Goal: Check status: Check status

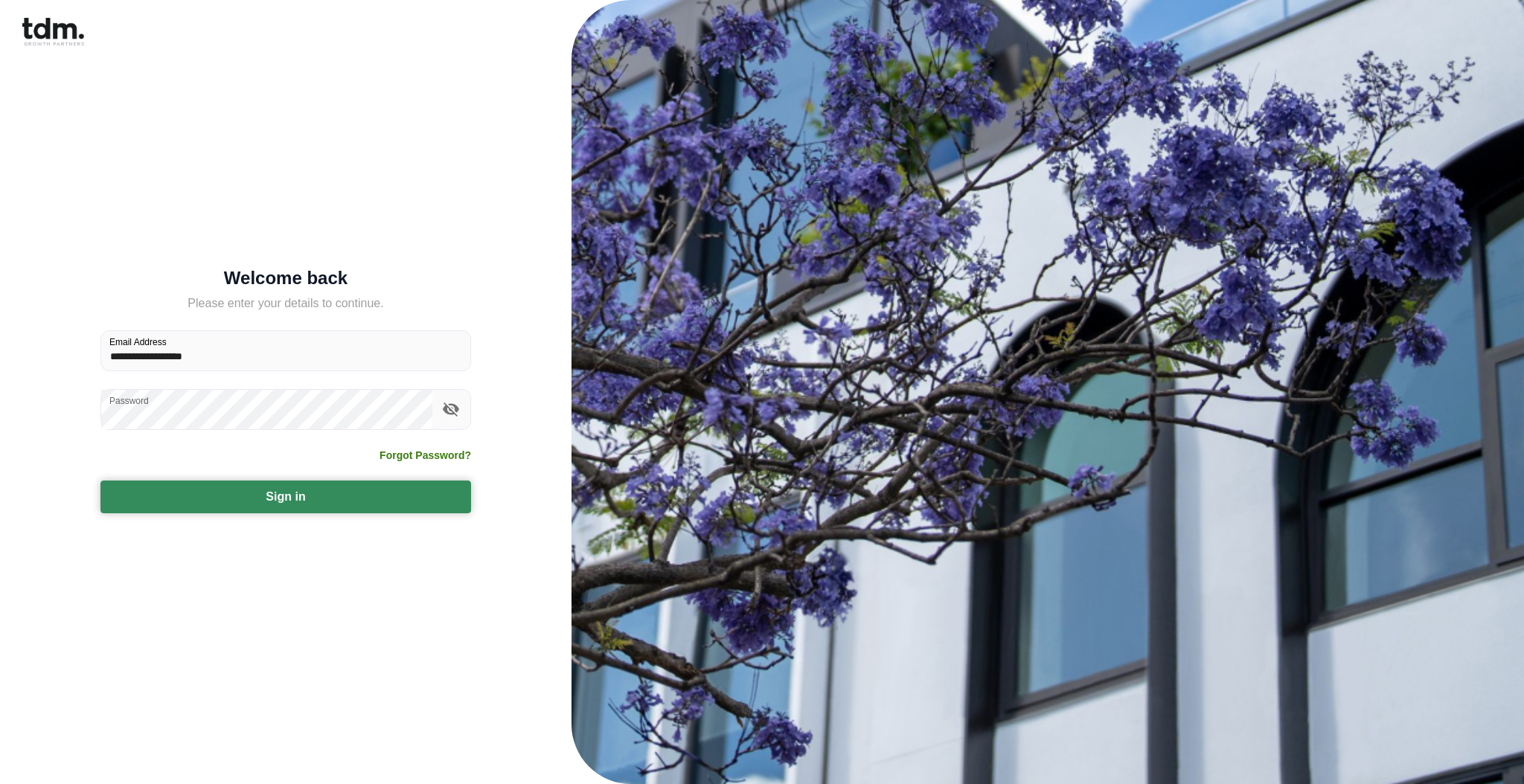
click at [329, 501] on button "Sign in" at bounding box center [286, 497] width 370 height 33
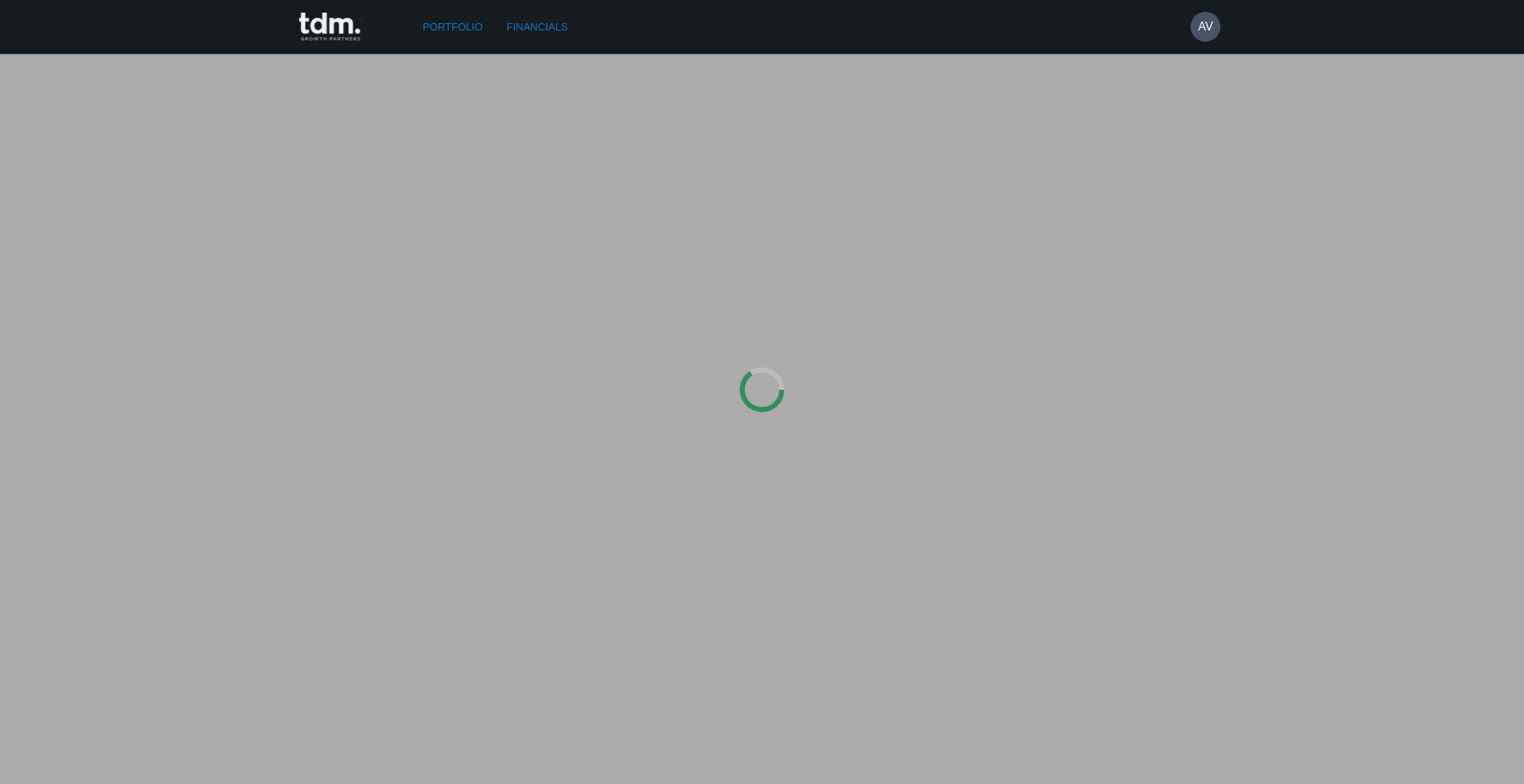
type input "**********"
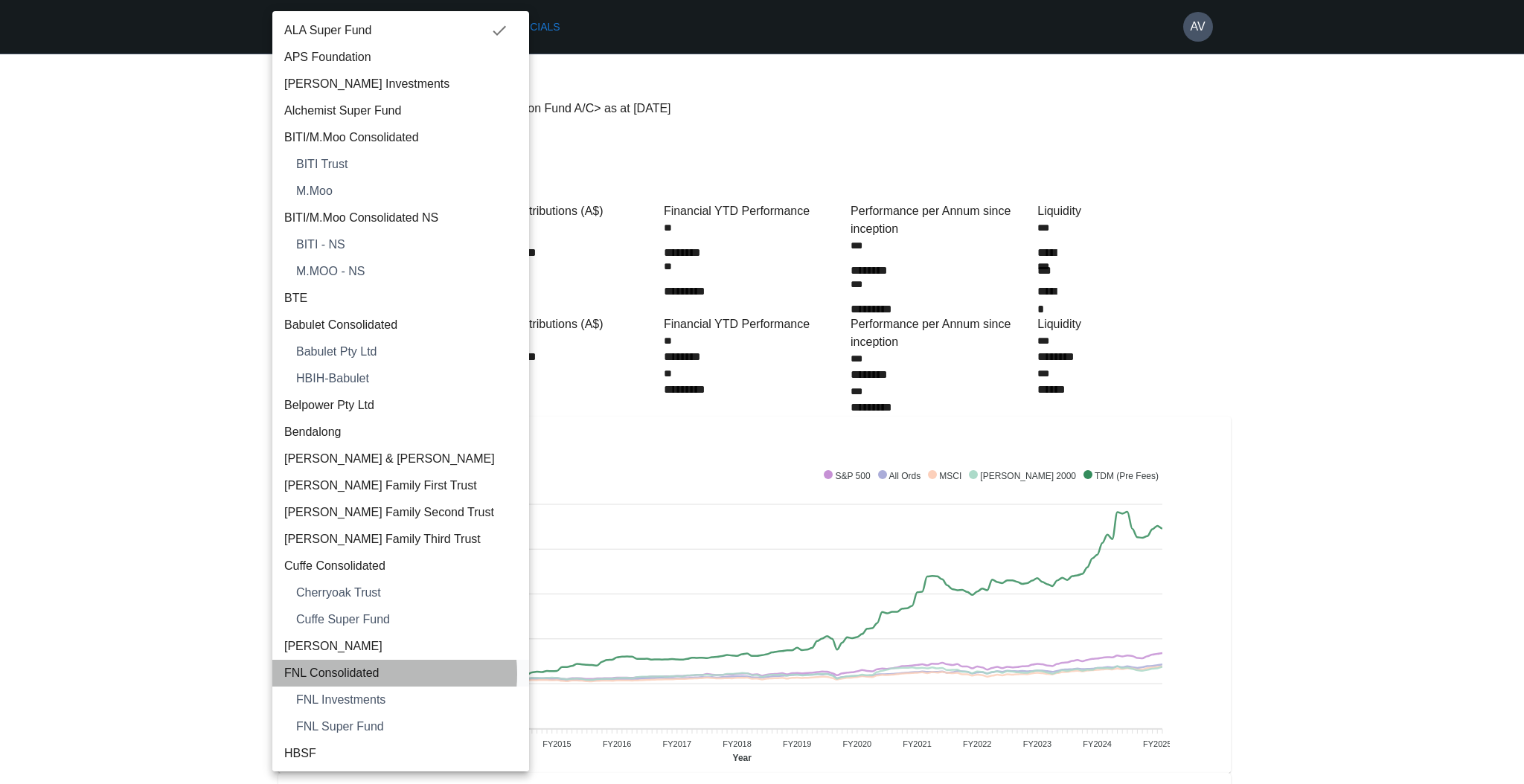
click at [376, 674] on span "FNL Consolidated" at bounding box center [401, 673] width 233 height 18
type input "**********"
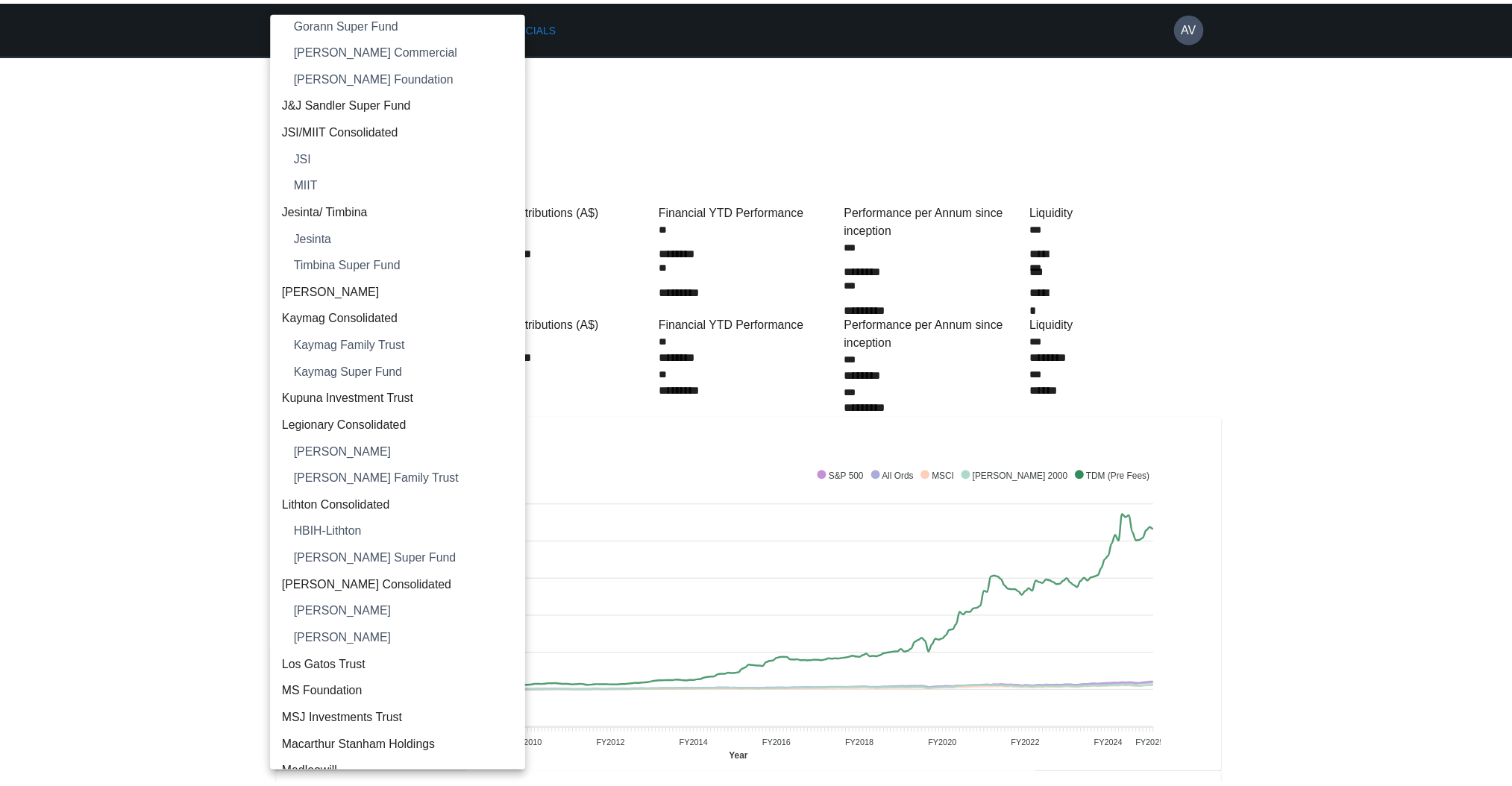
scroll to position [895, 0]
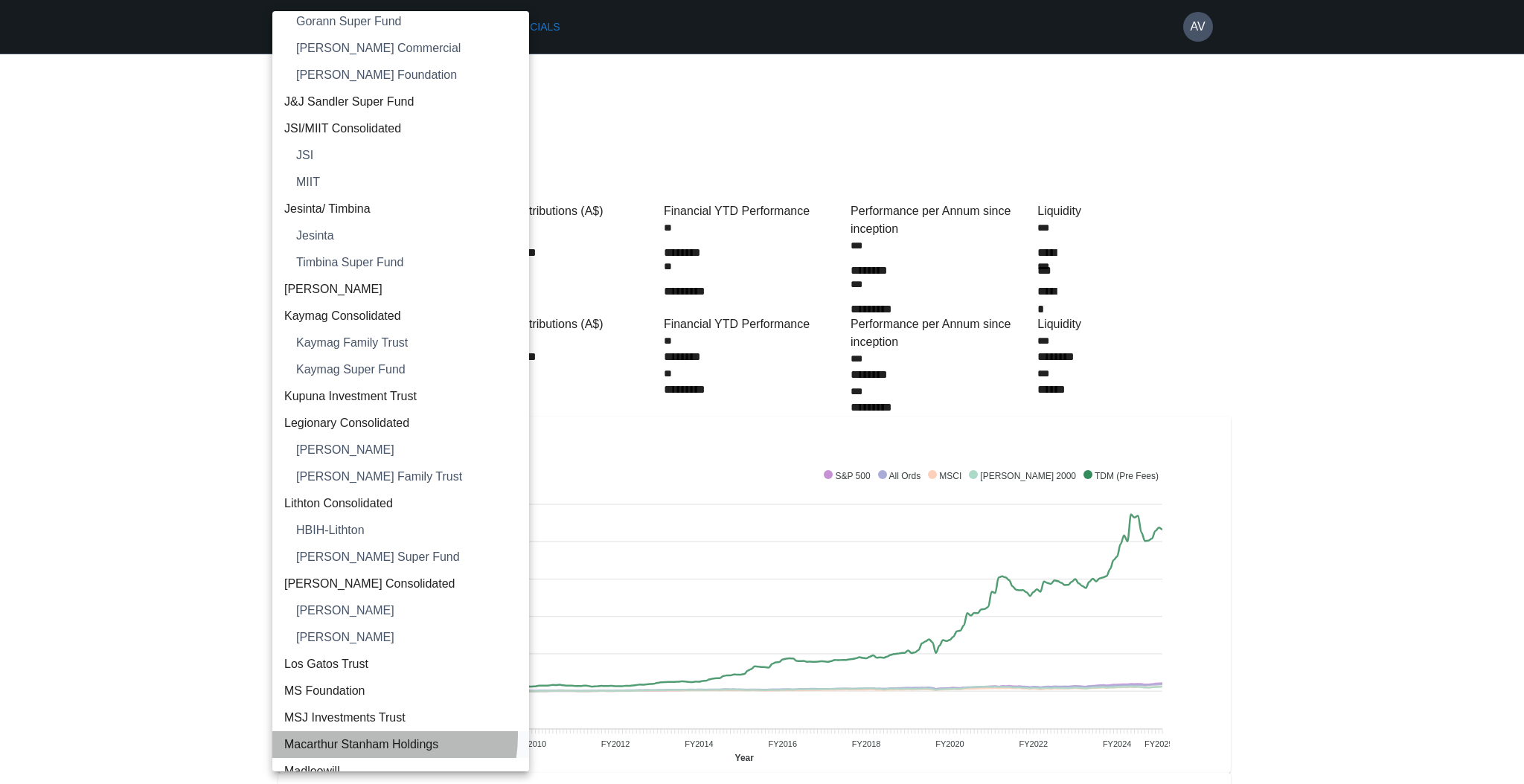
click at [369, 736] on span "Macarthur Stanham Holdings" at bounding box center [401, 744] width 233 height 18
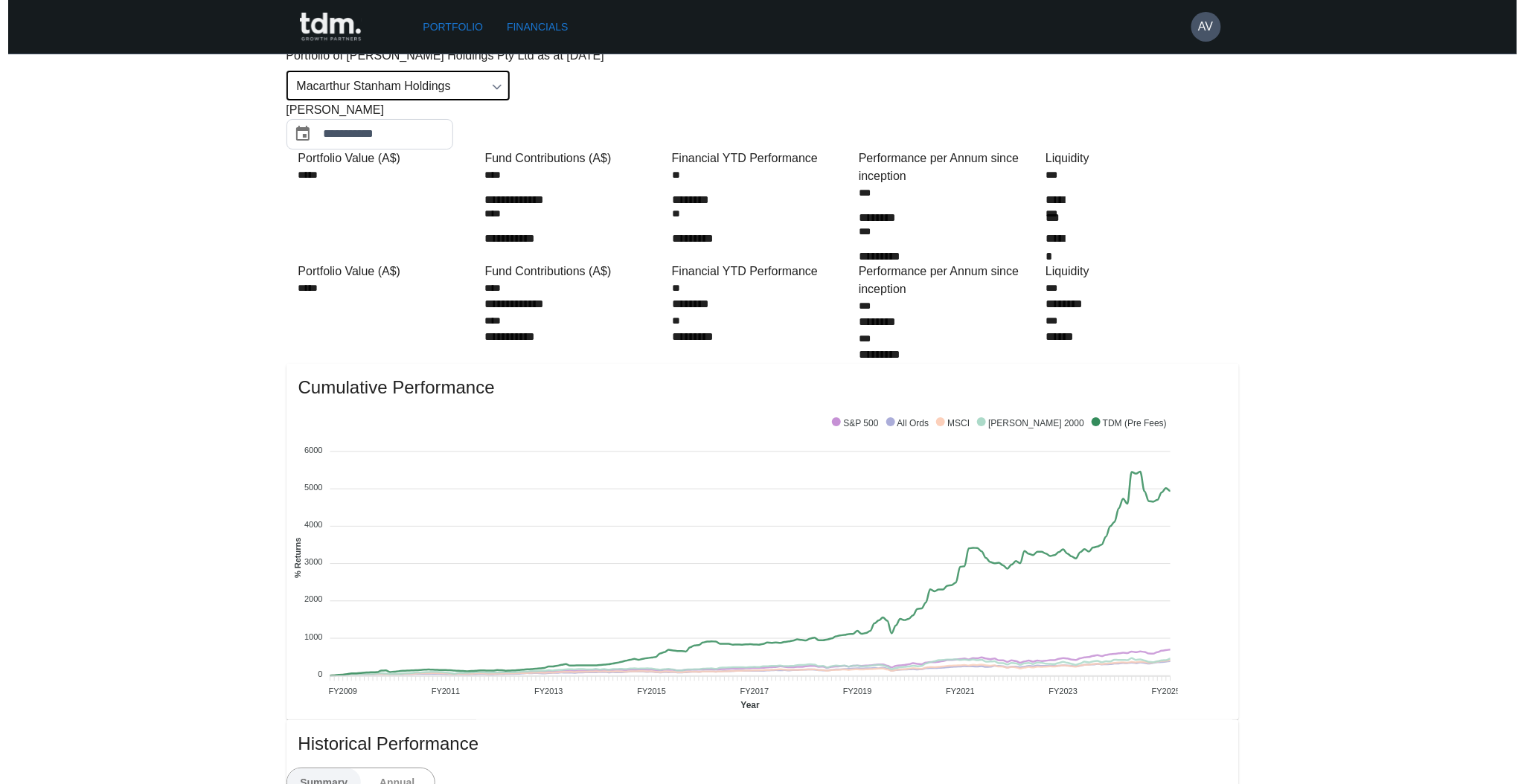
scroll to position [0, 0]
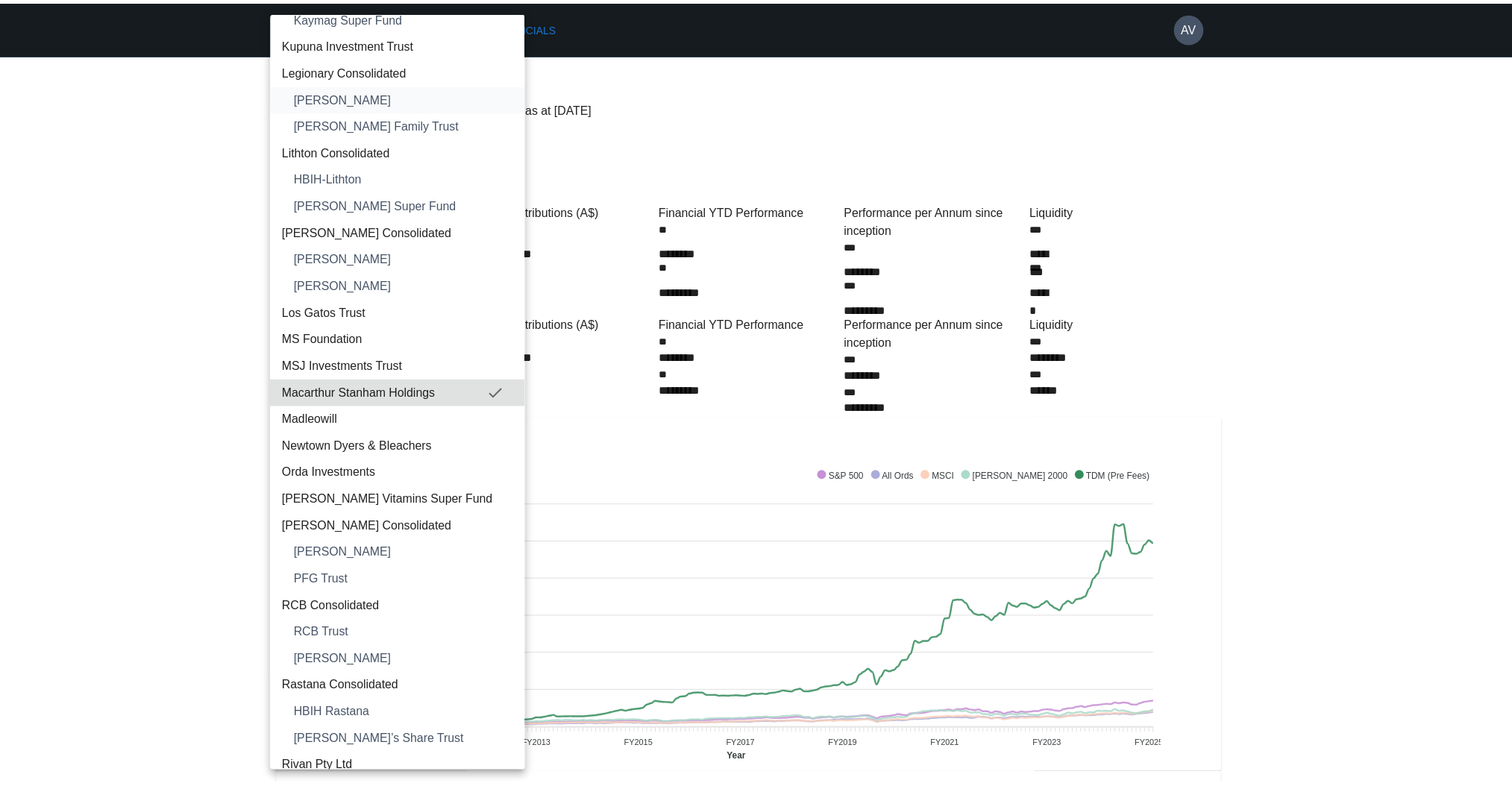
scroll to position [1758, 0]
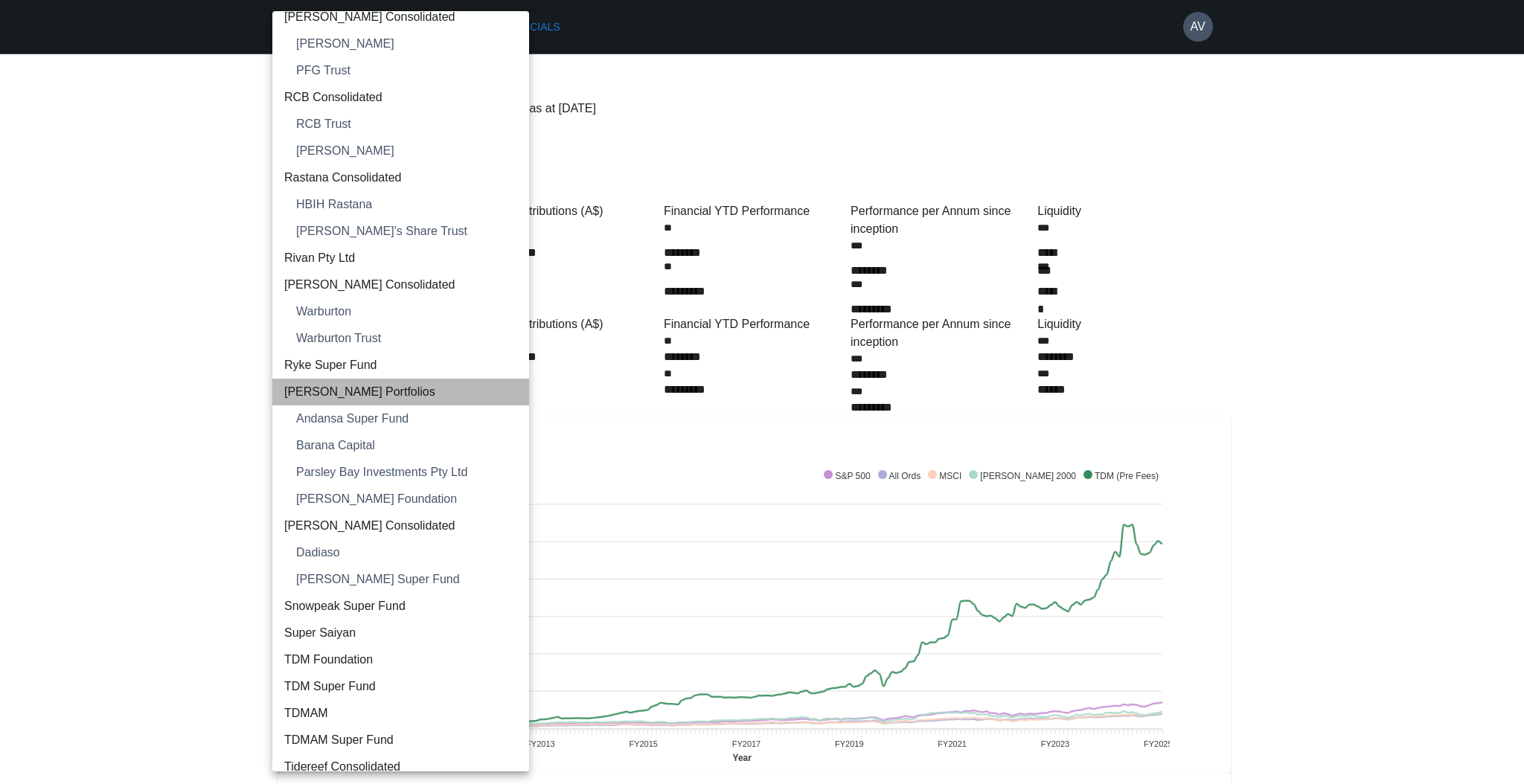
click at [415, 398] on span "[PERSON_NAME] Portfolios" at bounding box center [401, 392] width 233 height 18
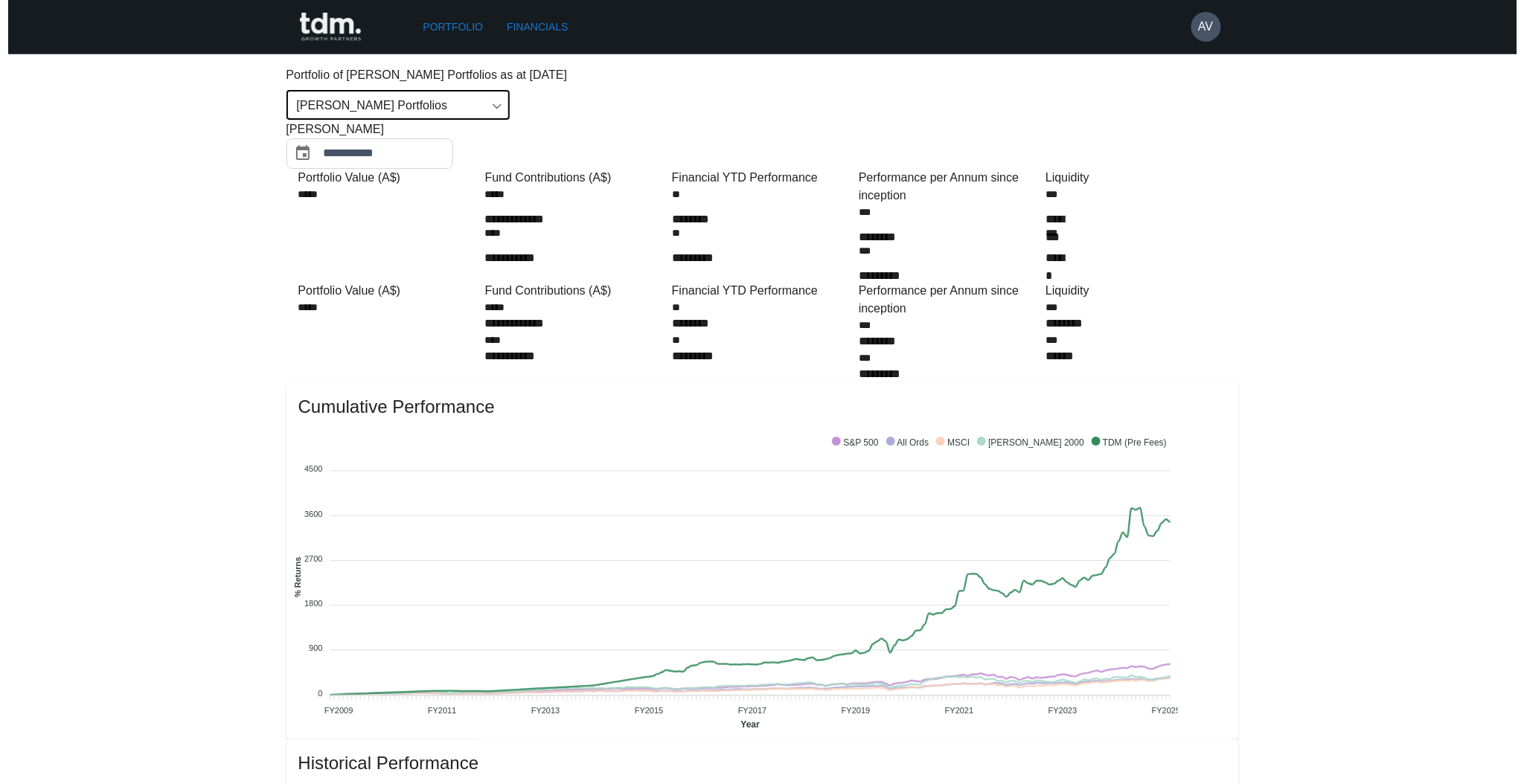
scroll to position [0, 0]
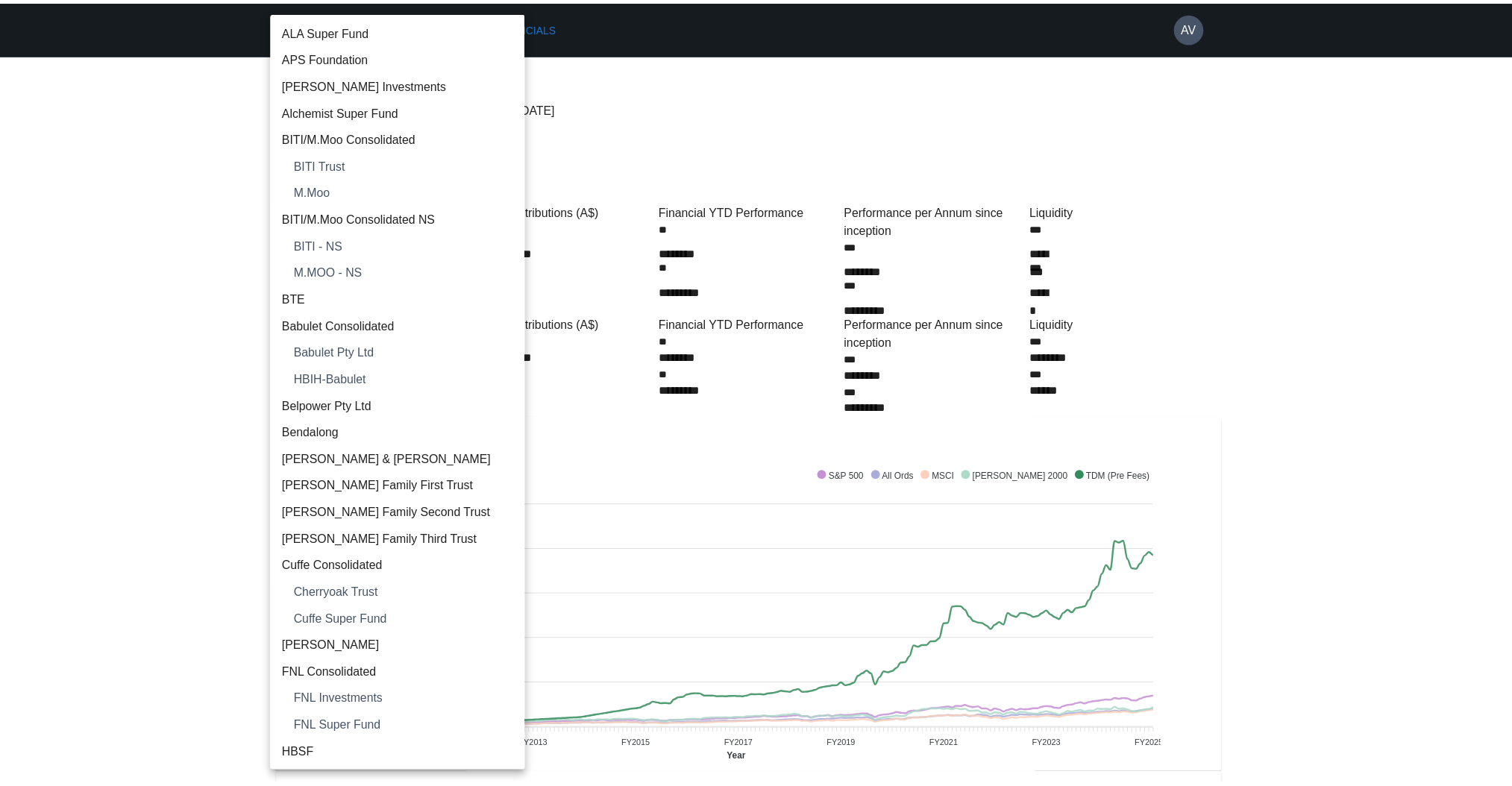
scroll to position [1758, 0]
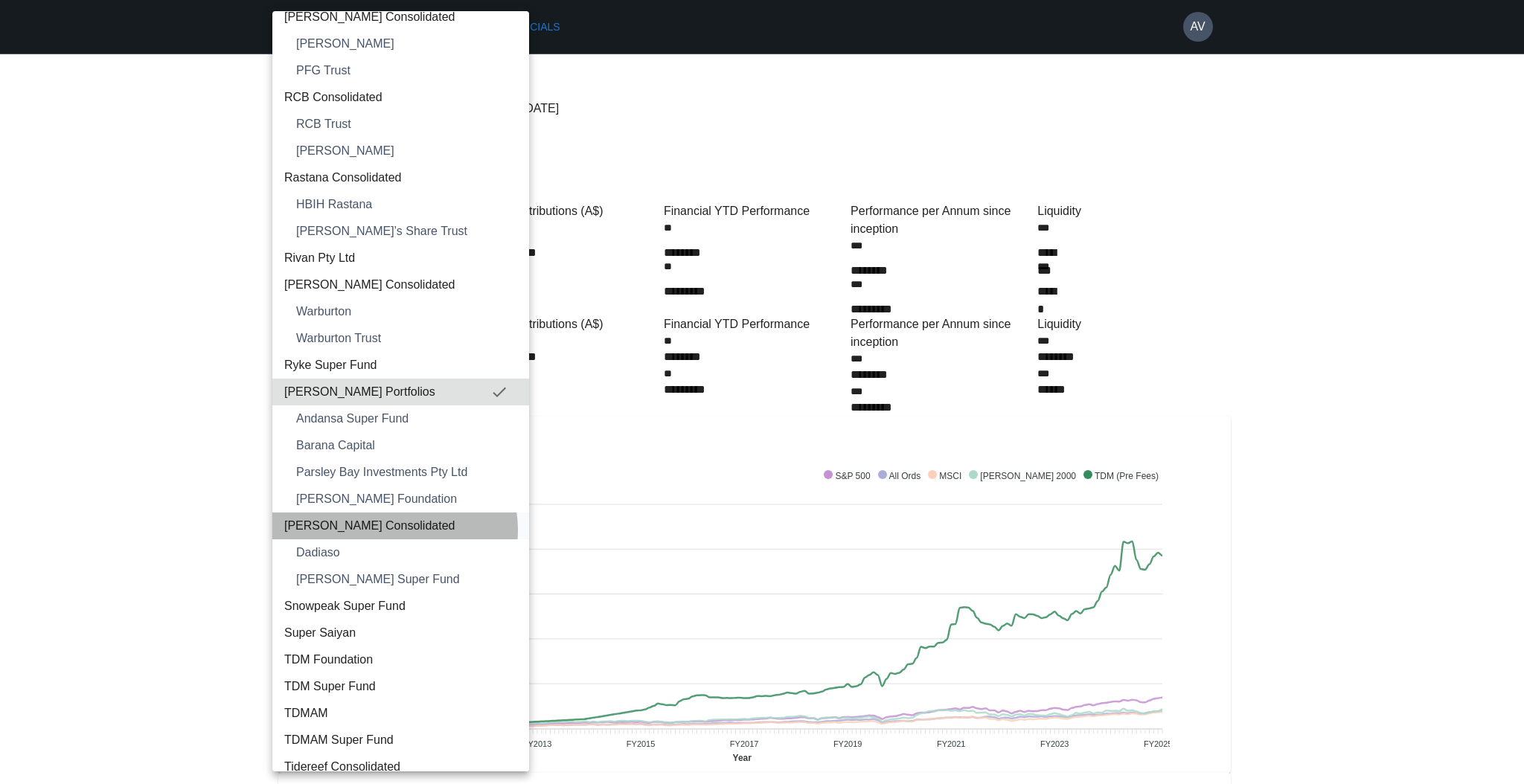
click at [391, 531] on span "[PERSON_NAME] Consolidated" at bounding box center [401, 525] width 233 height 18
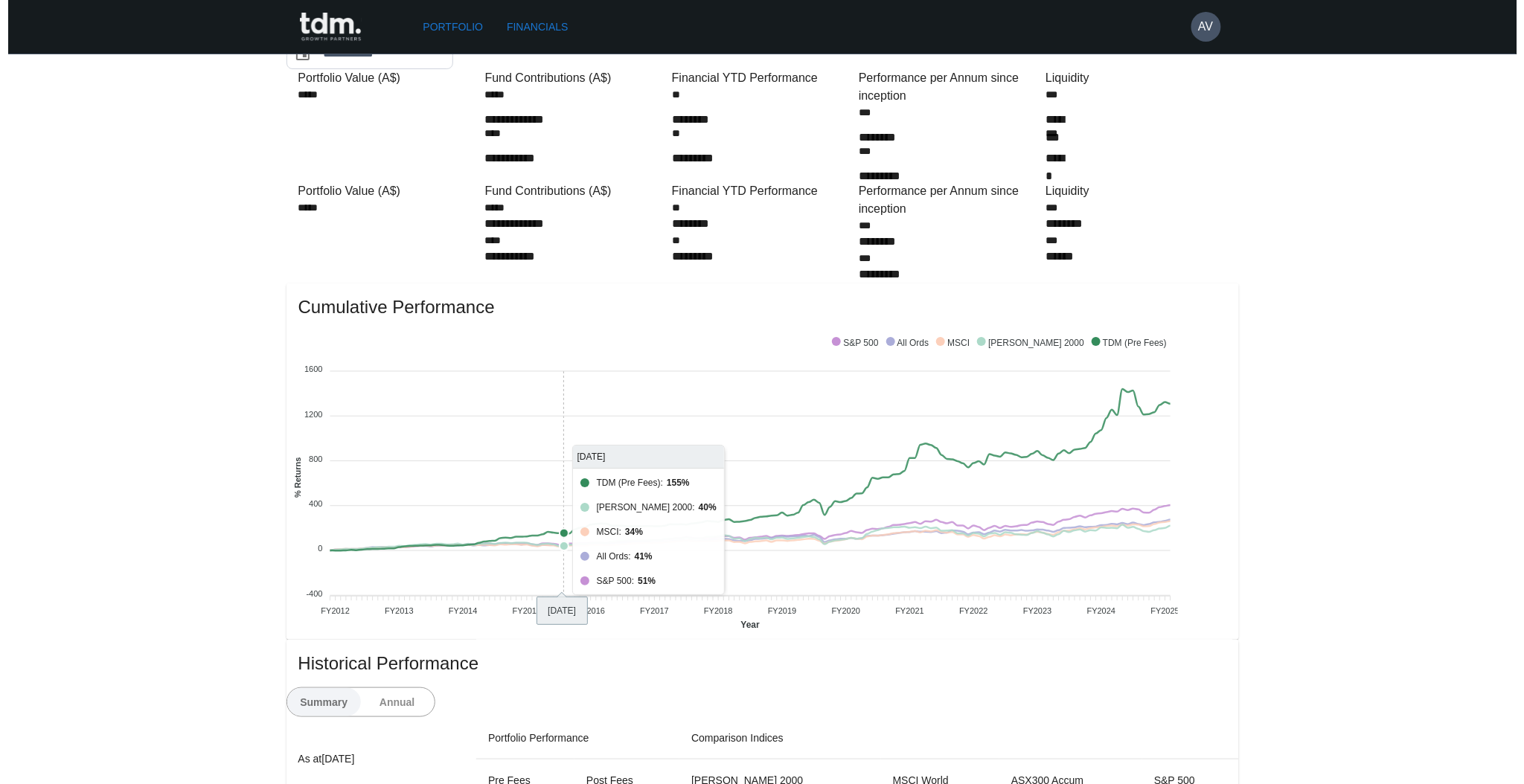
scroll to position [0, 0]
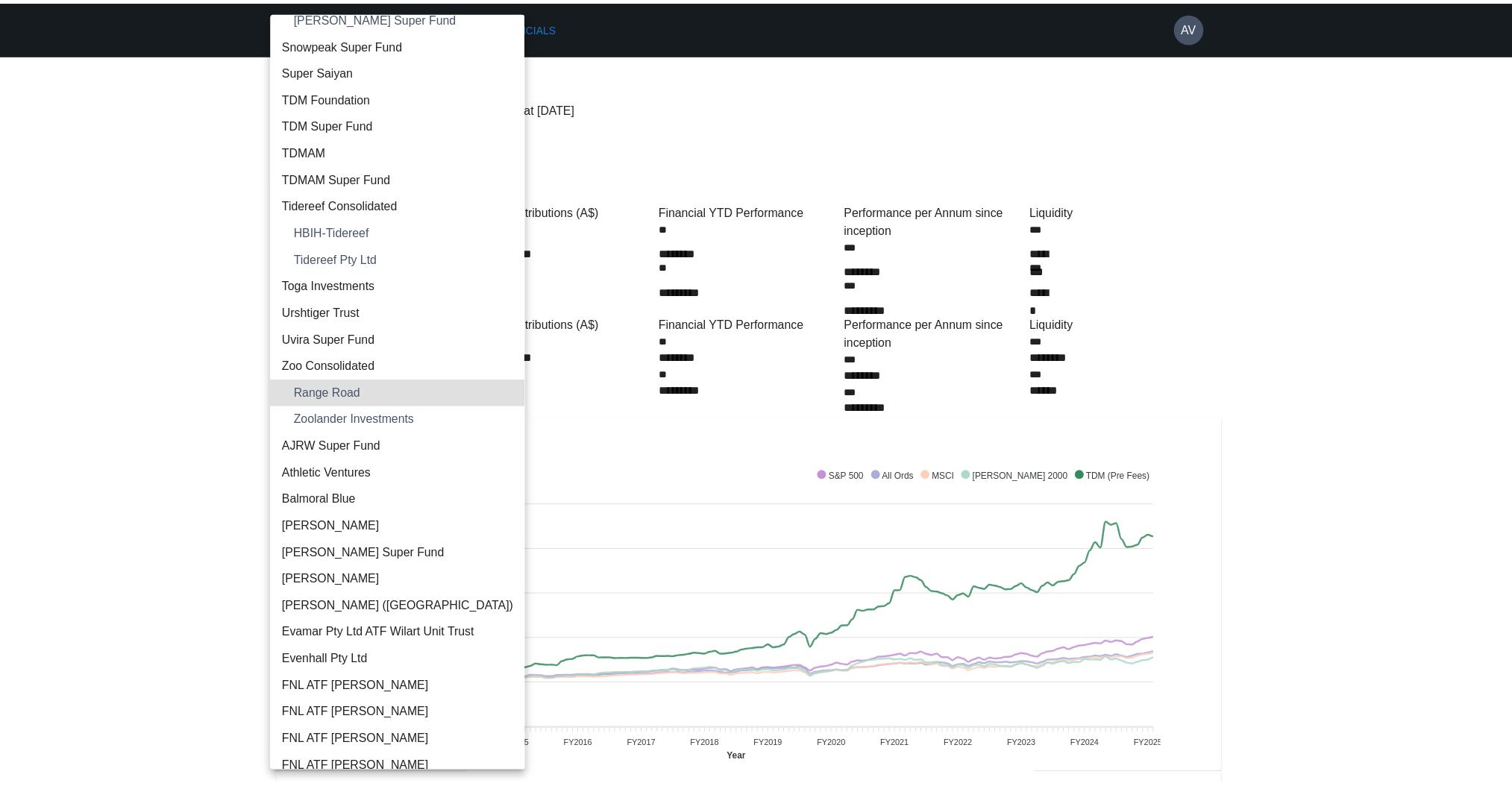
scroll to position [1732, 0]
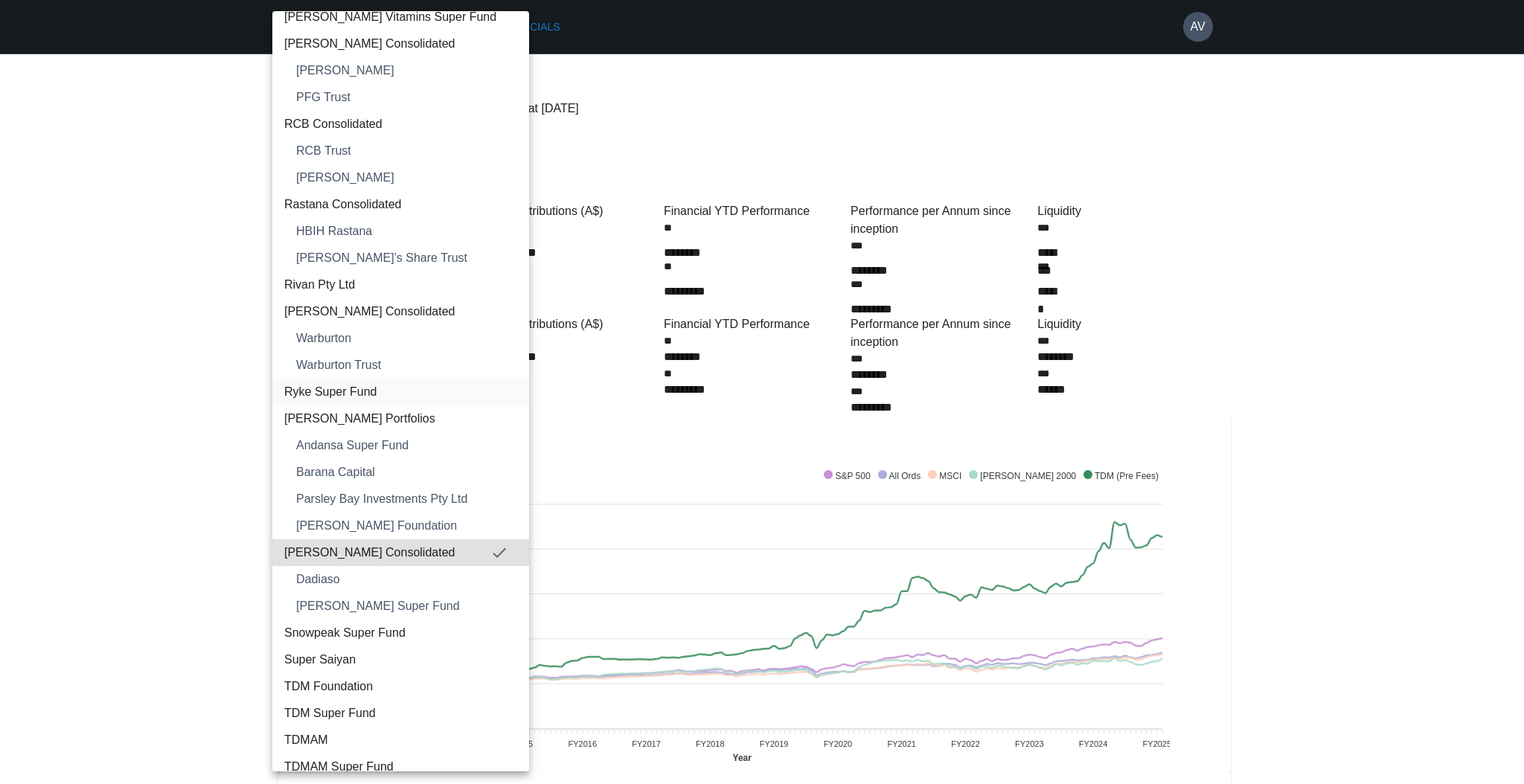
click at [358, 384] on span "Ryke Super Fund" at bounding box center [401, 392] width 233 height 18
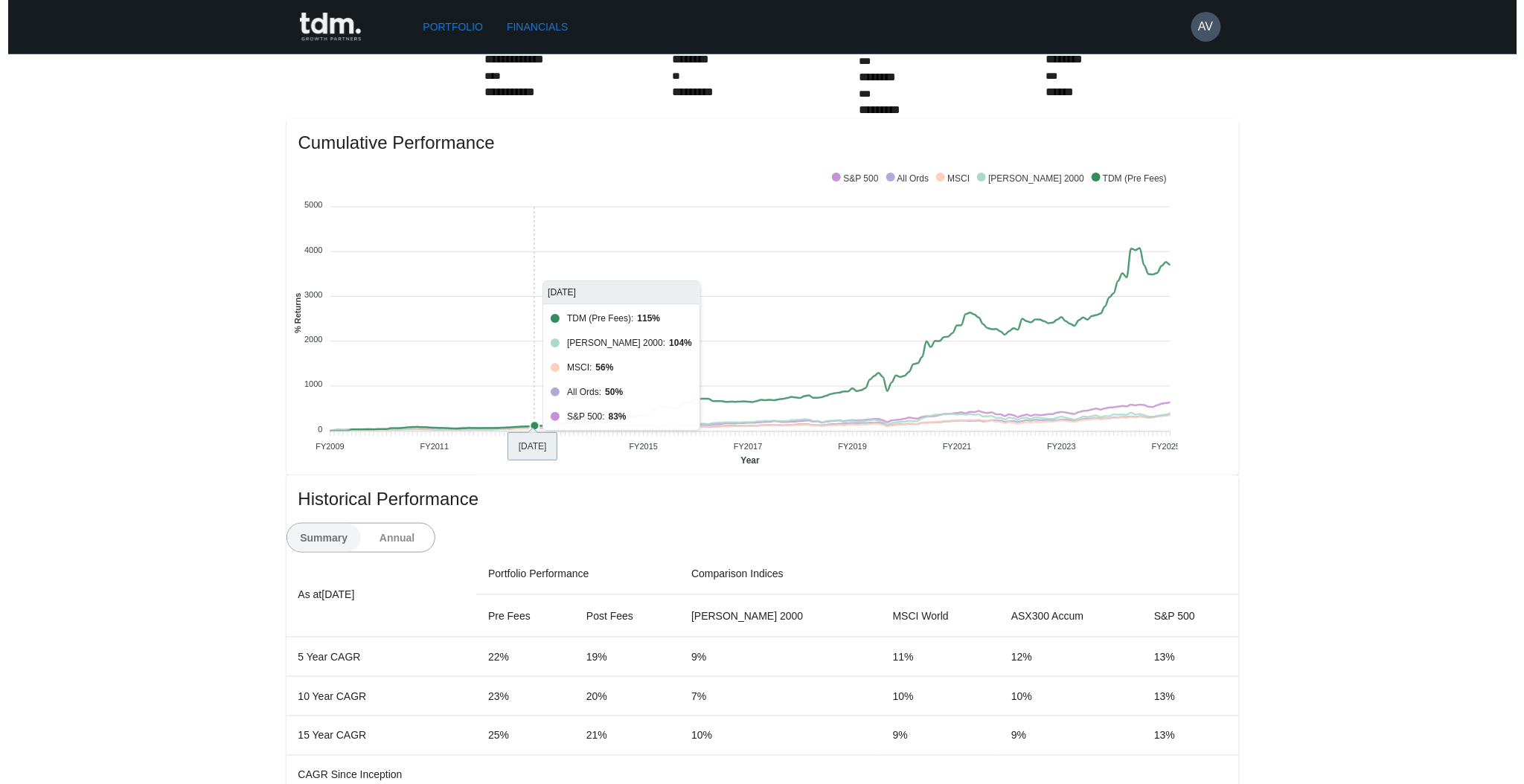
scroll to position [0, 0]
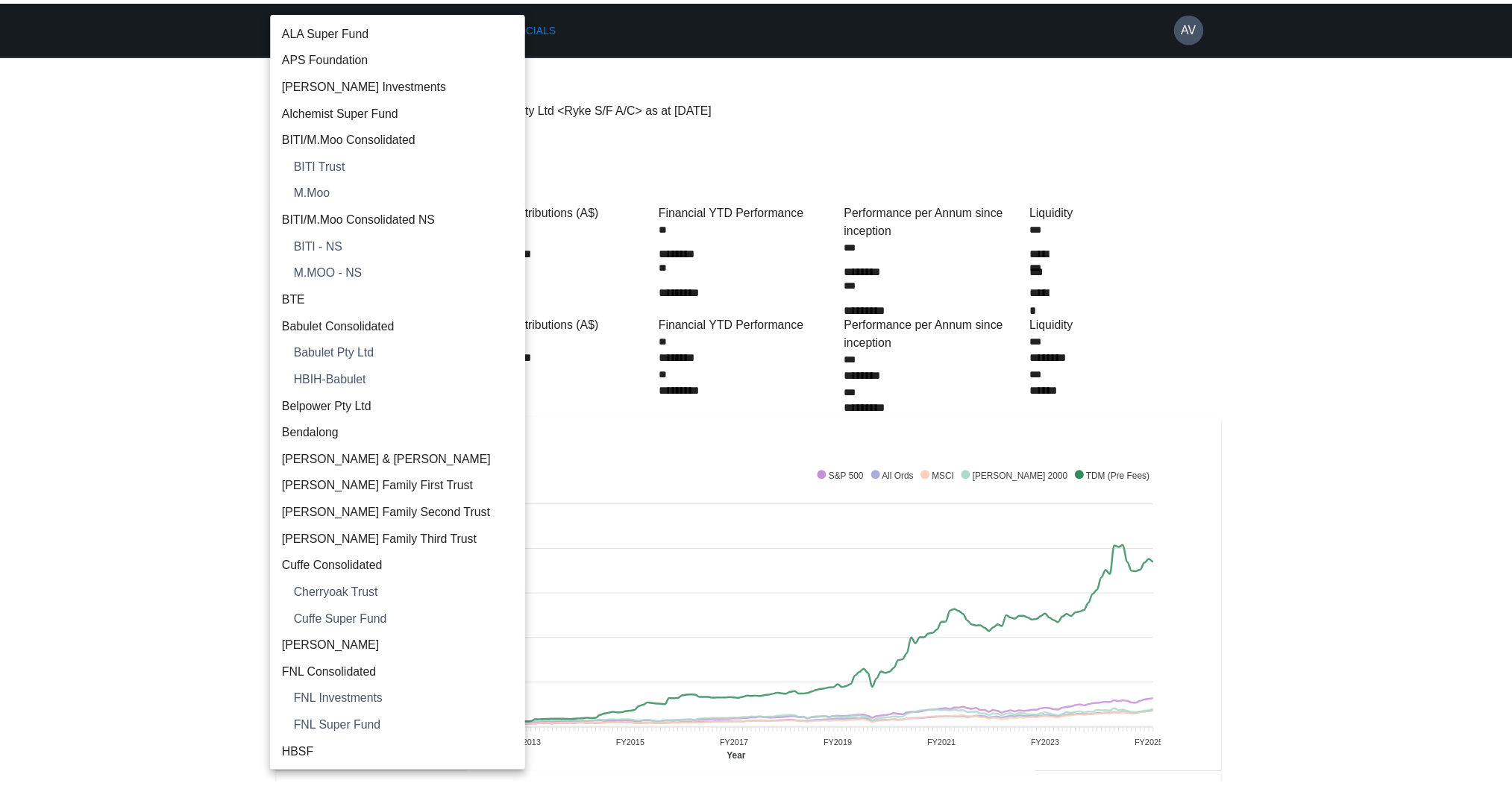
scroll to position [1732, 0]
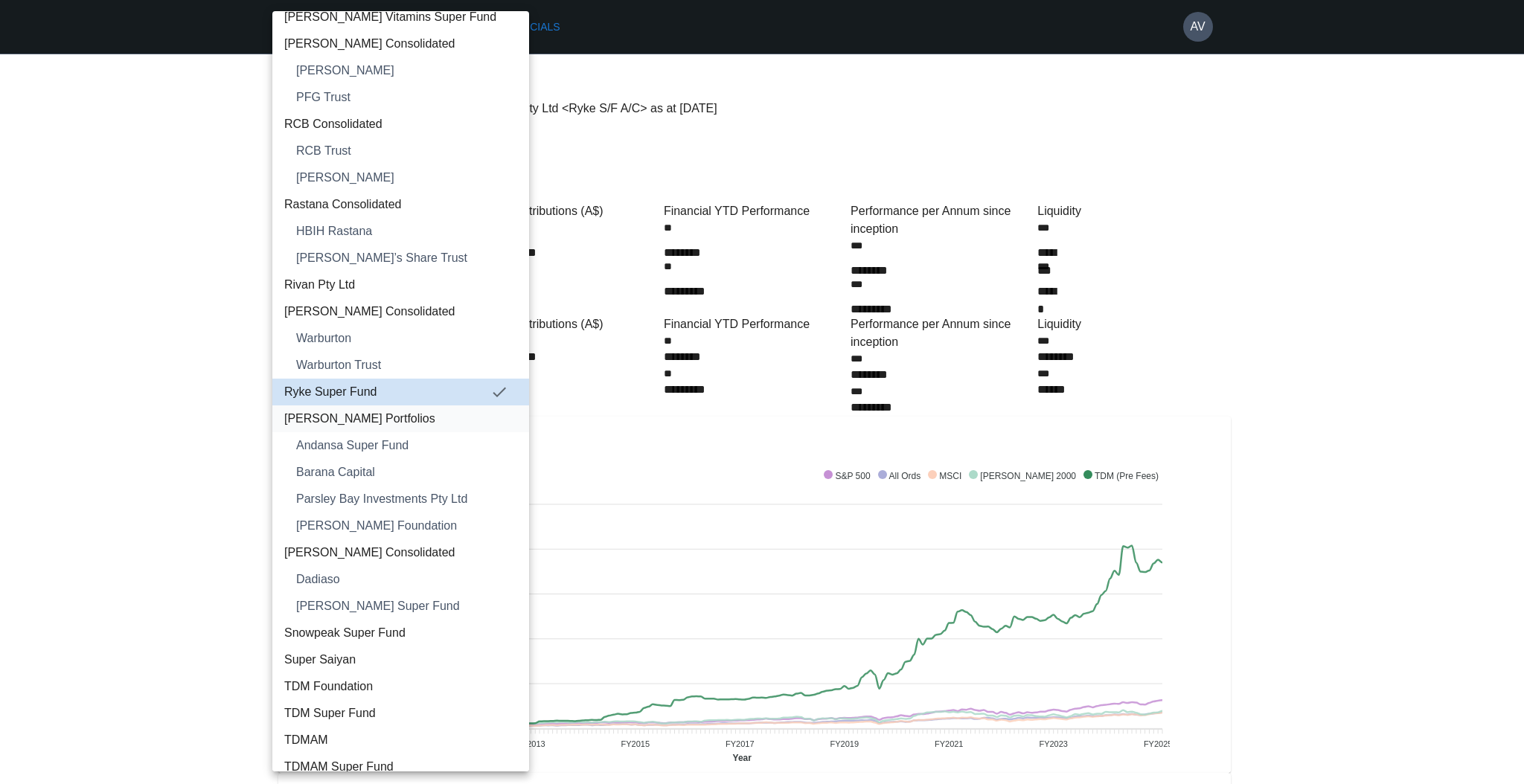
click at [365, 421] on span "[PERSON_NAME] Portfolios" at bounding box center [401, 418] width 233 height 18
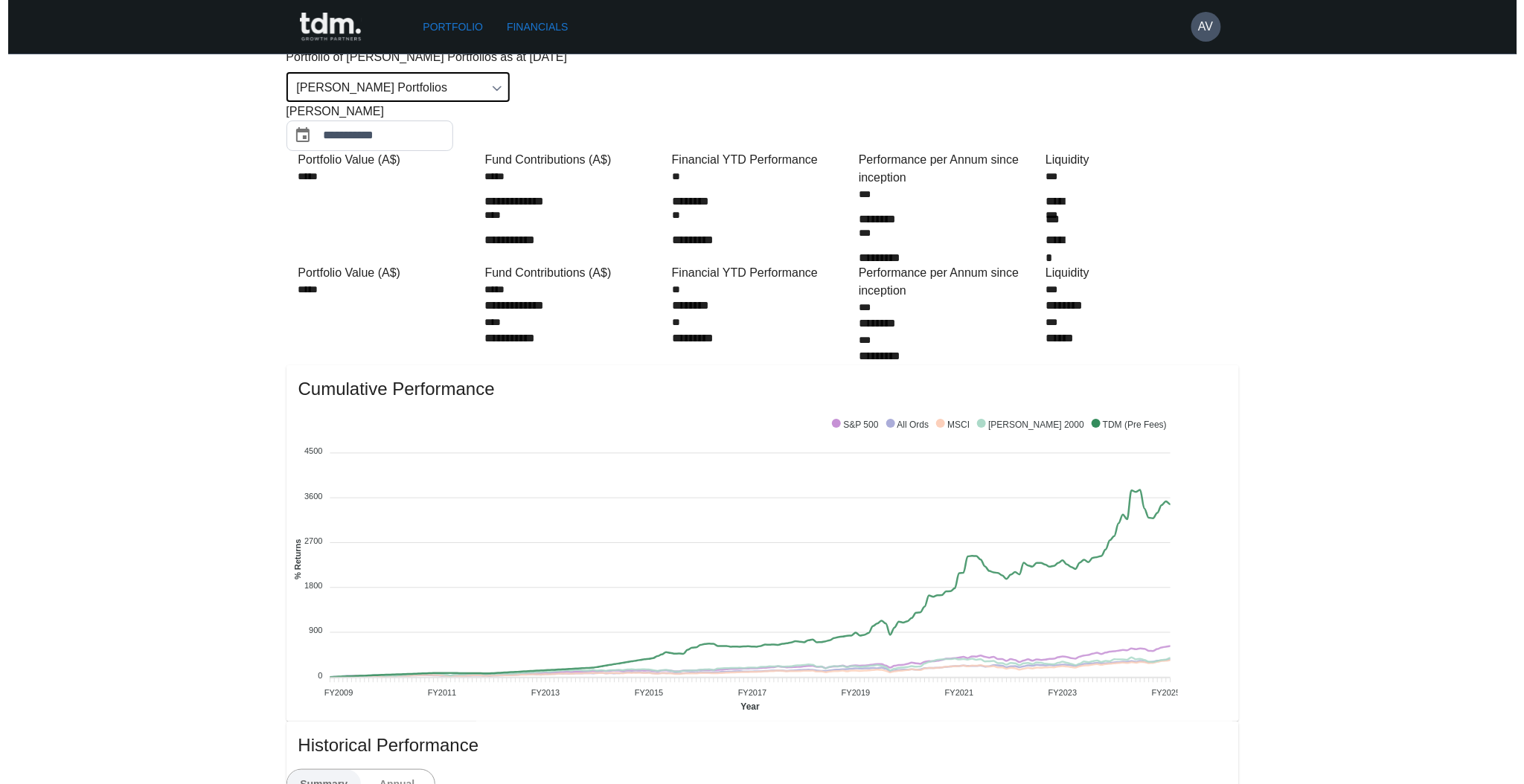
scroll to position [0, 0]
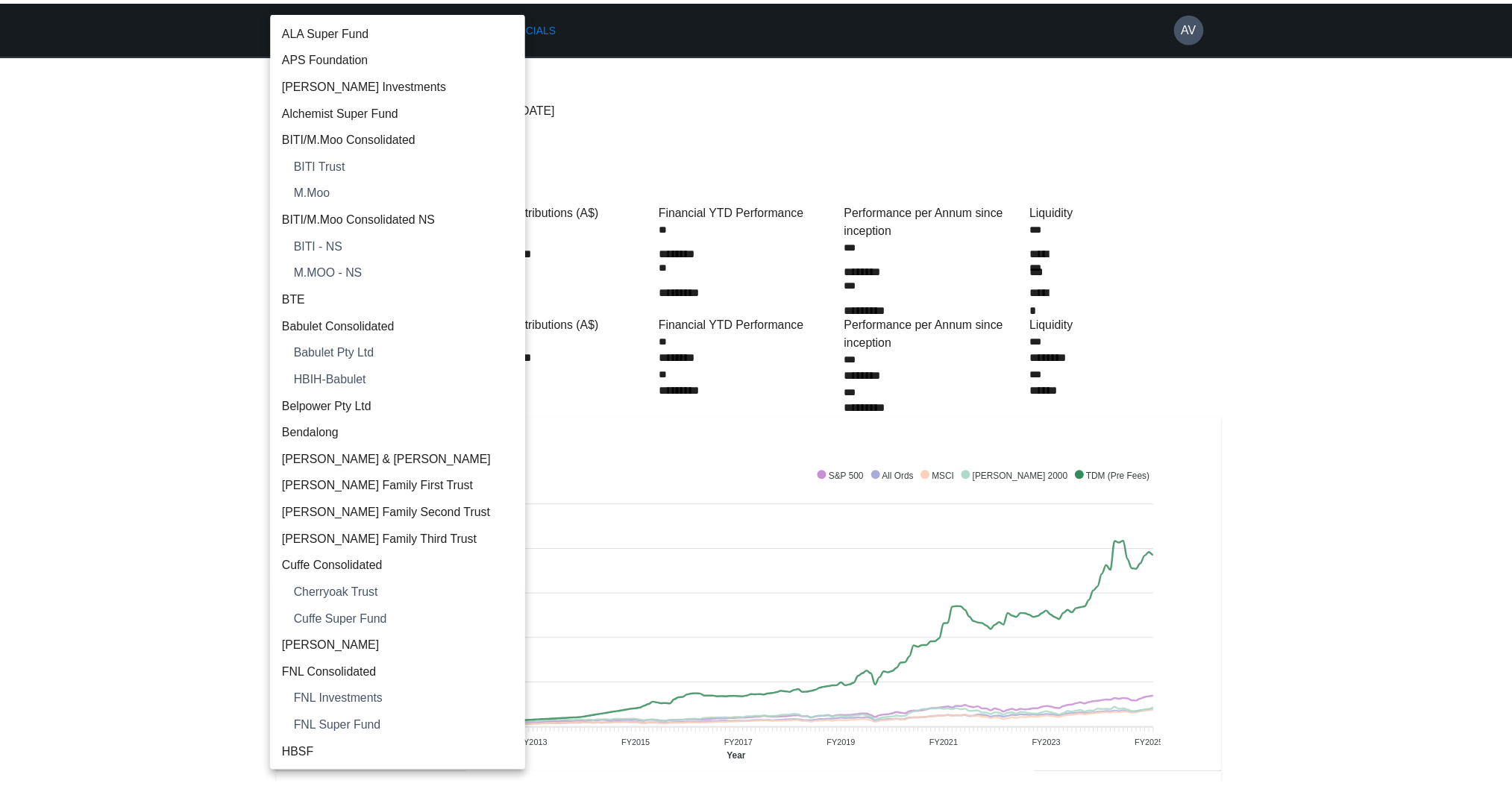
scroll to position [1758, 0]
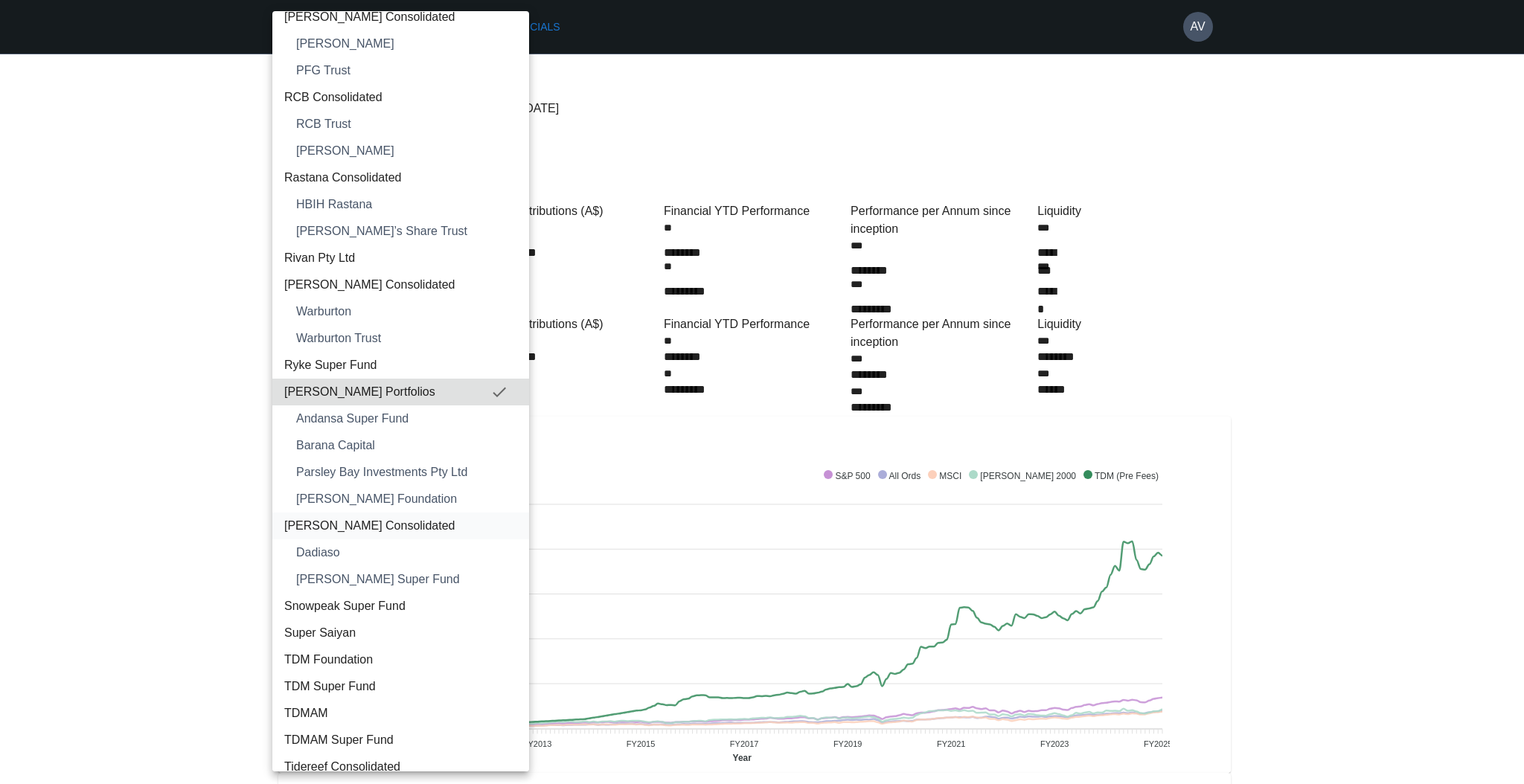
click at [373, 525] on span "[PERSON_NAME] Consolidated" at bounding box center [401, 525] width 233 height 18
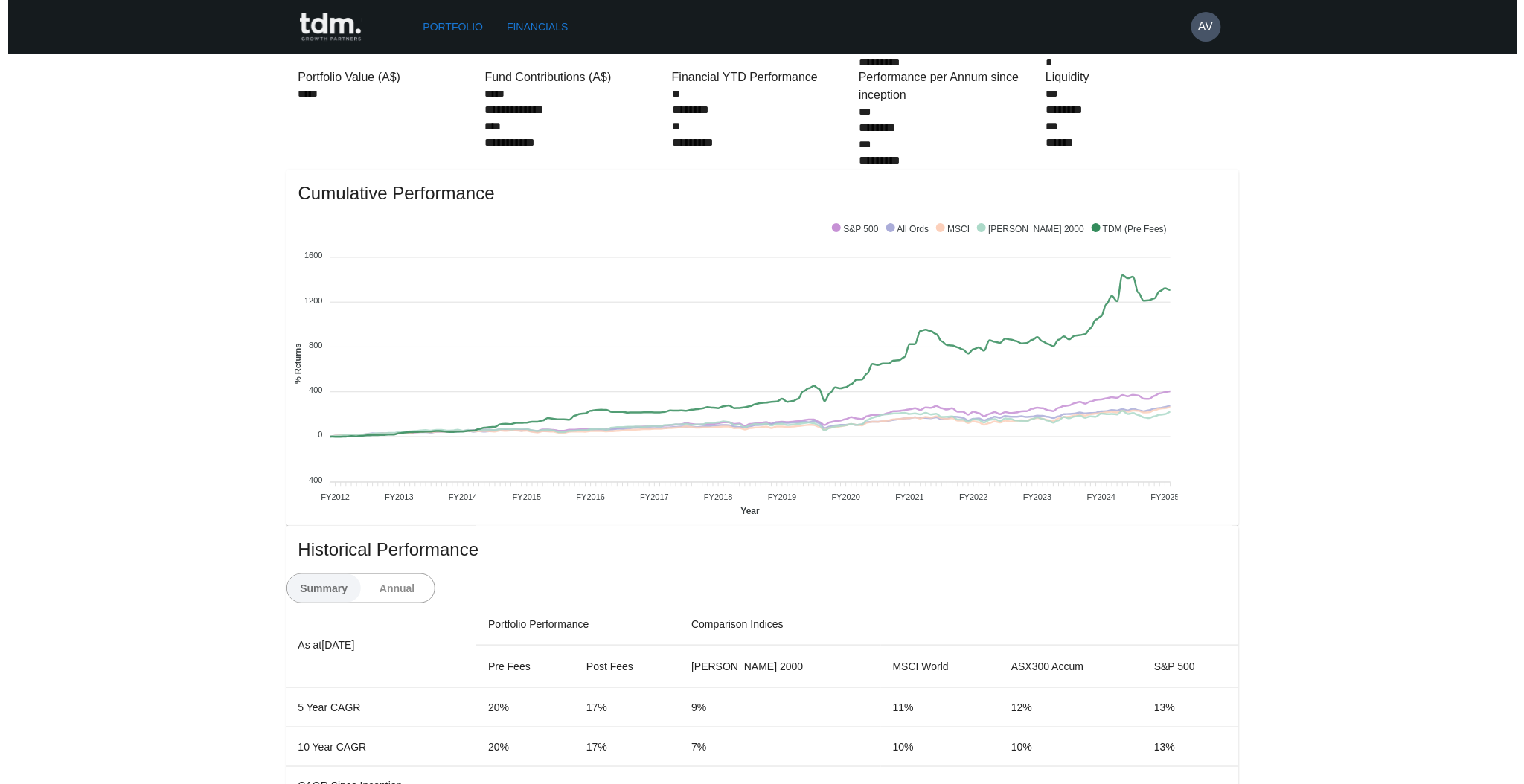
scroll to position [0, 0]
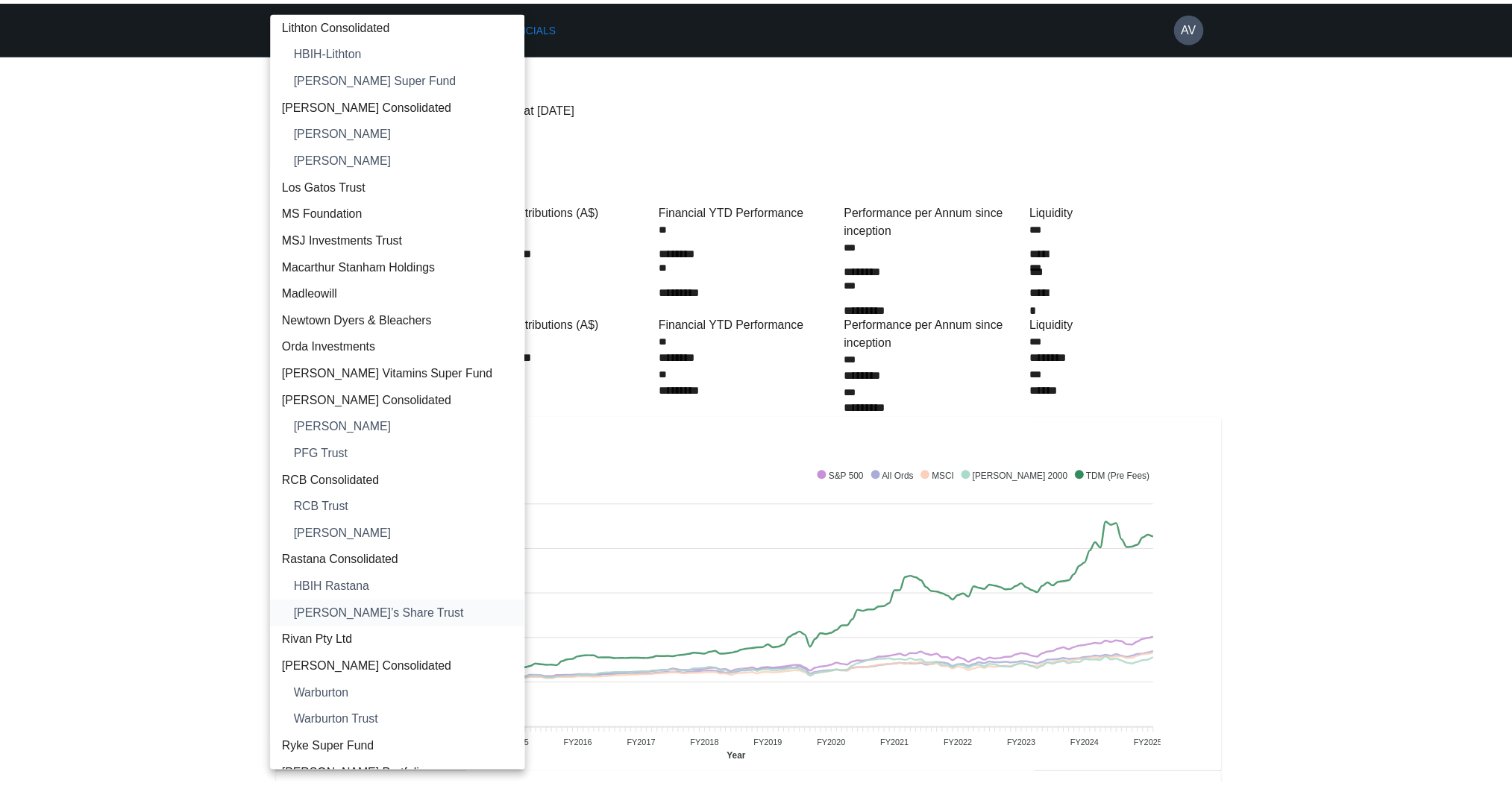
scroll to position [1396, 0]
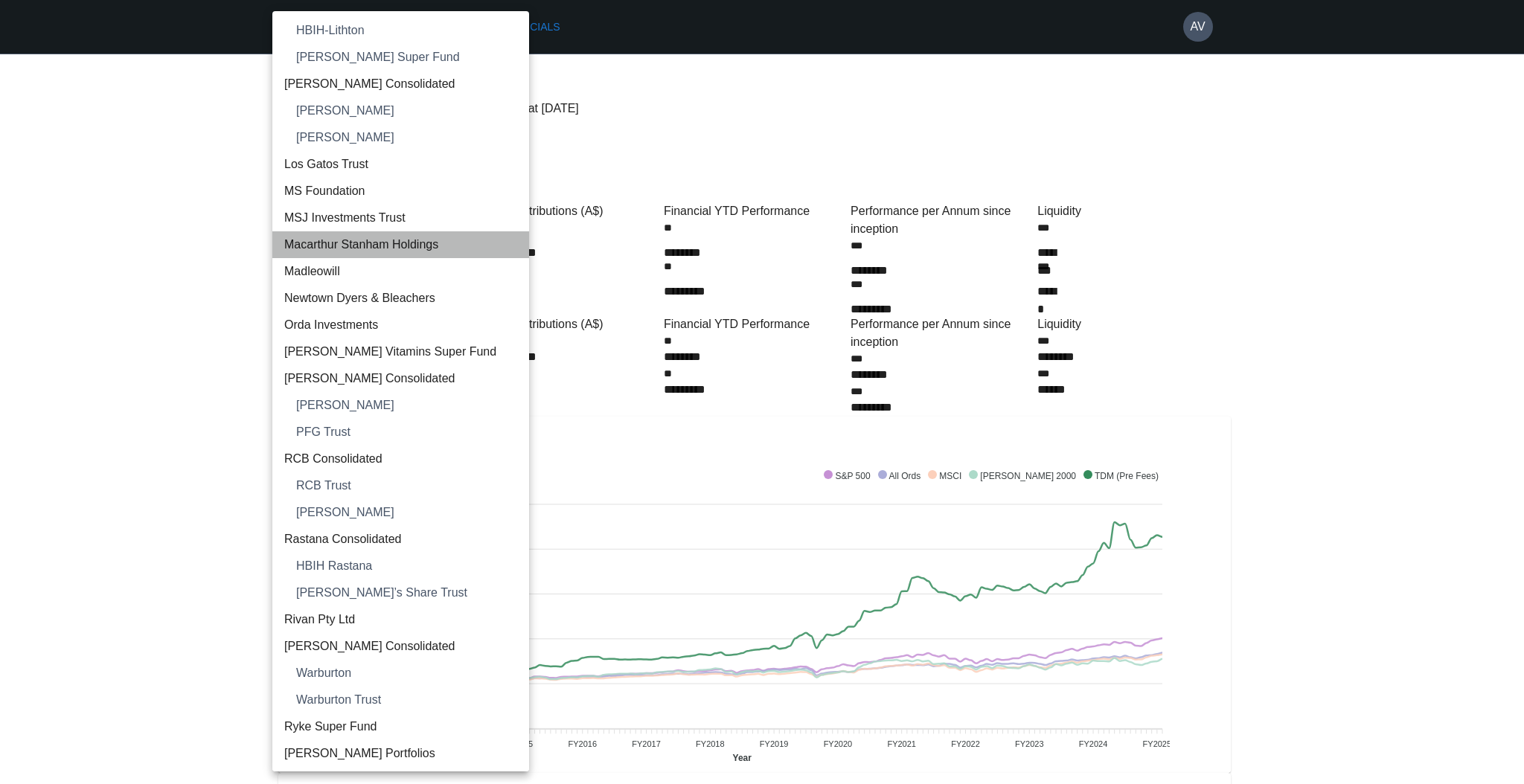
click at [442, 252] on span "Macarthur Stanham Holdings" at bounding box center [401, 244] width 233 height 18
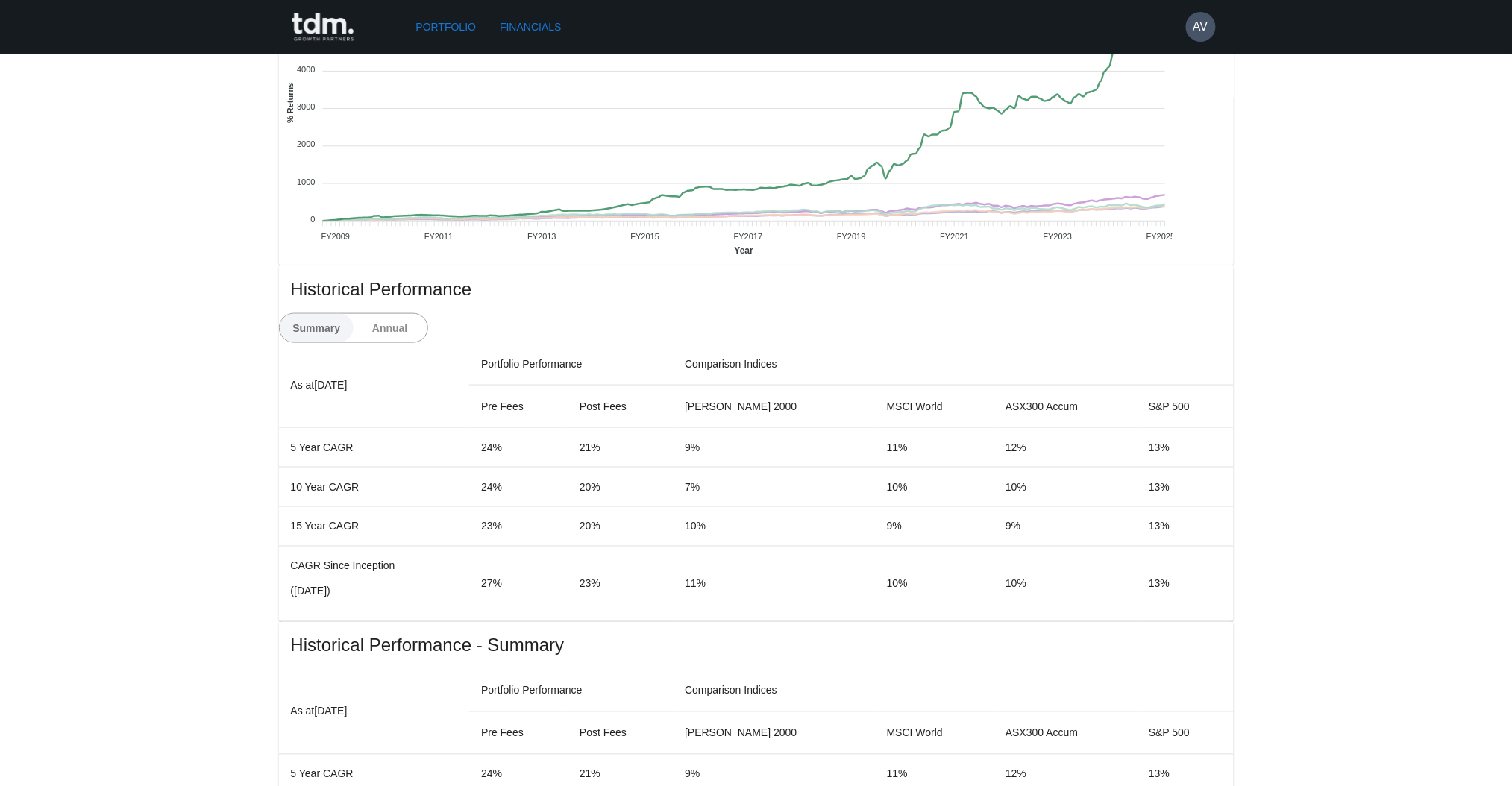
scroll to position [198, 0]
